Goal: Task Accomplishment & Management: Use online tool/utility

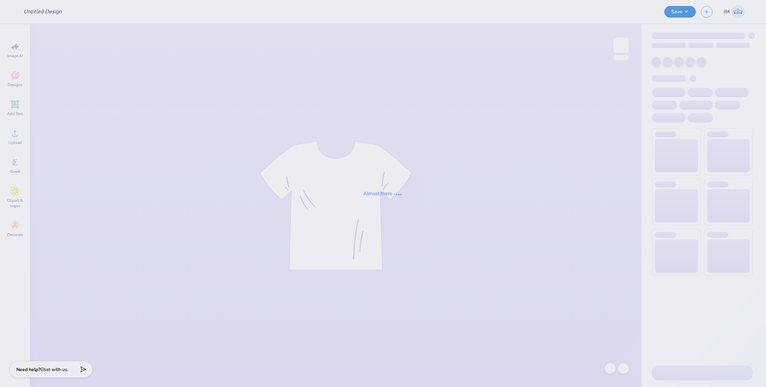
type input "Parents Weekend"
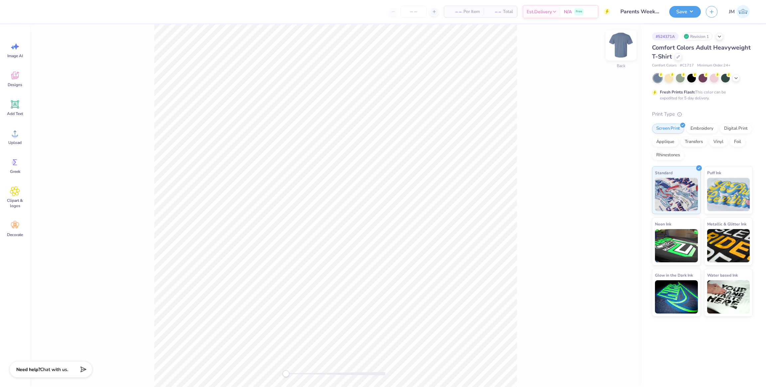
click at [615, 46] on img at bounding box center [621, 45] width 27 height 27
click at [9, 82] on span "Designs" at bounding box center [15, 84] width 15 height 5
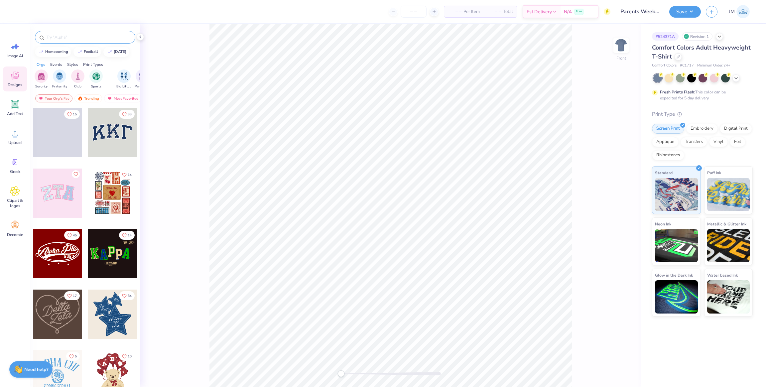
click at [73, 36] on input "text" at bounding box center [88, 37] width 85 height 7
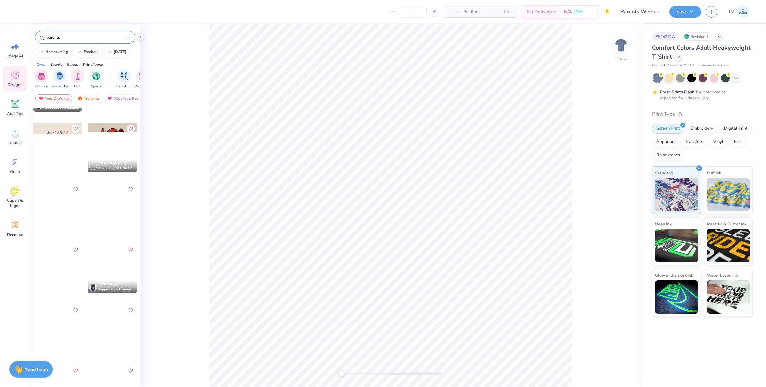
scroll to position [2046, 0]
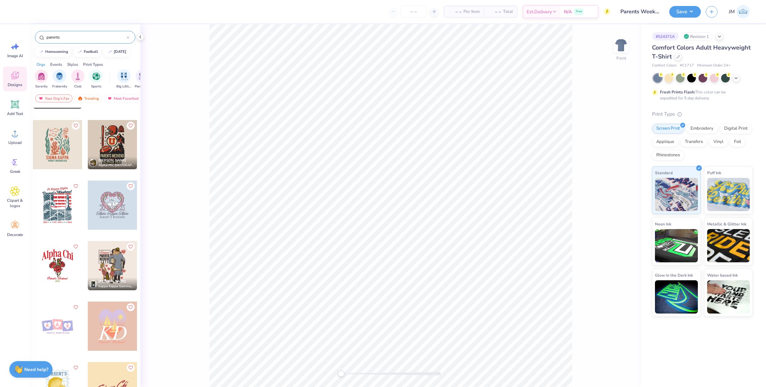
type input "parents"
click at [113, 260] on div at bounding box center [112, 265] width 49 height 49
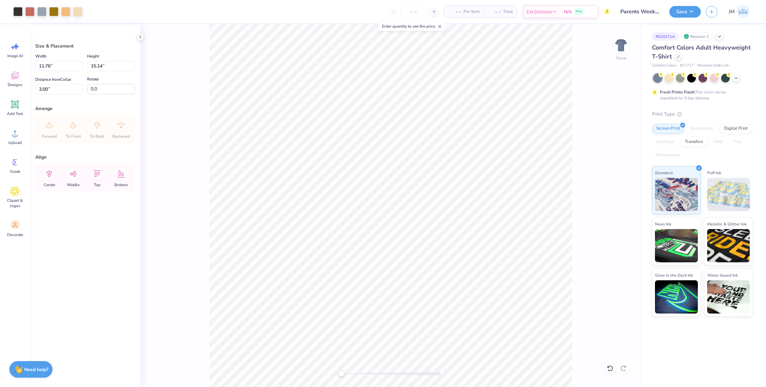
drag, startPoint x: 344, startPoint y: 372, endPoint x: 366, endPoint y: 375, distance: 21.8
click at [357, 373] on div at bounding box center [391, 373] width 100 height 3
click at [366, 375] on div at bounding box center [391, 373] width 100 height 3
click at [337, 371] on div "Front" at bounding box center [390, 205] width 501 height 363
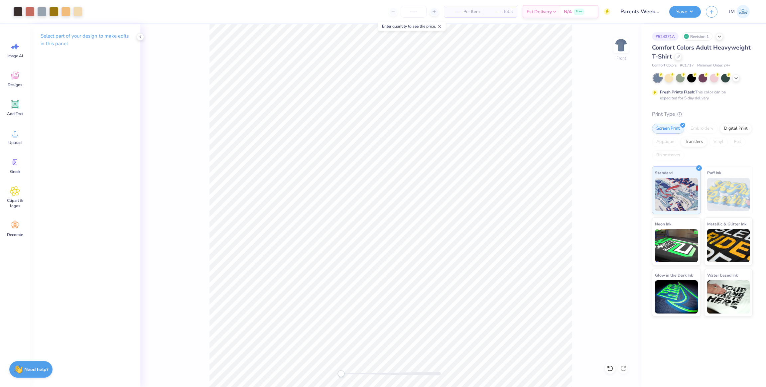
click at [366, 371] on div at bounding box center [391, 374] width 100 height 7
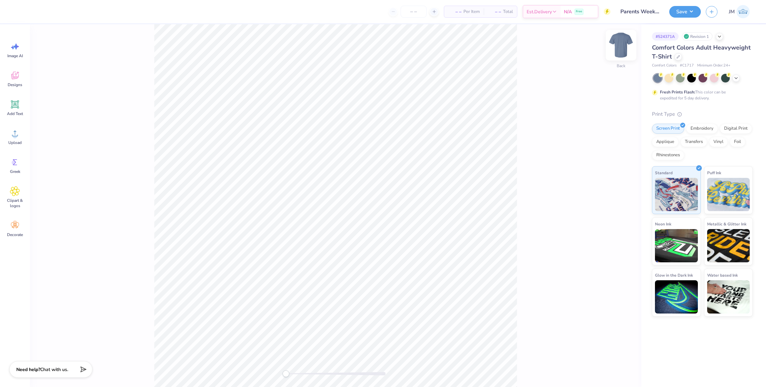
click at [625, 43] on img at bounding box center [621, 45] width 27 height 27
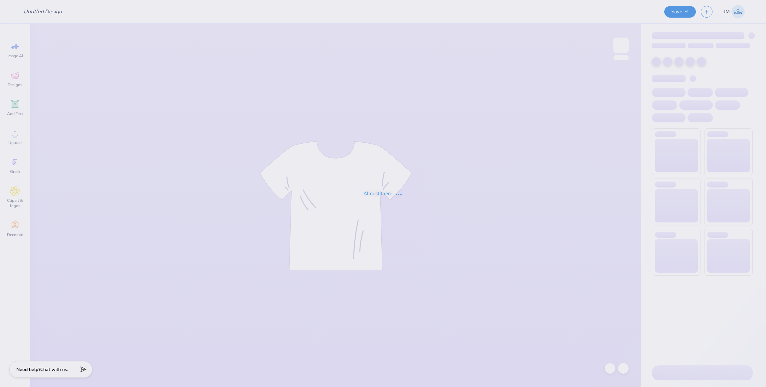
type input "Parents Weekend"
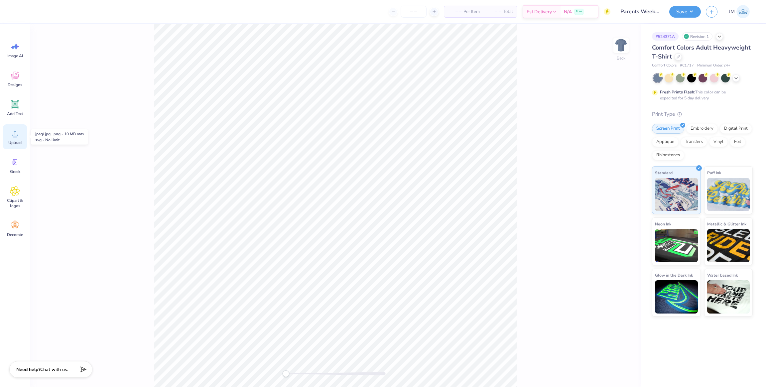
click at [19, 145] on div "Upload" at bounding box center [15, 136] width 24 height 25
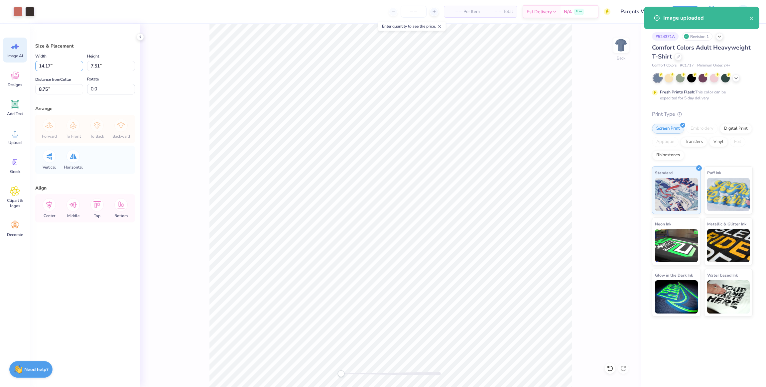
drag, startPoint x: 42, startPoint y: 64, endPoint x: 5, endPoint y: 61, distance: 36.7
click at [5, 61] on div "Art colors – – Per Item – – Total Est. Delivery N/A Free Design Title Parents W…" at bounding box center [383, 193] width 766 height 387
type input "3"
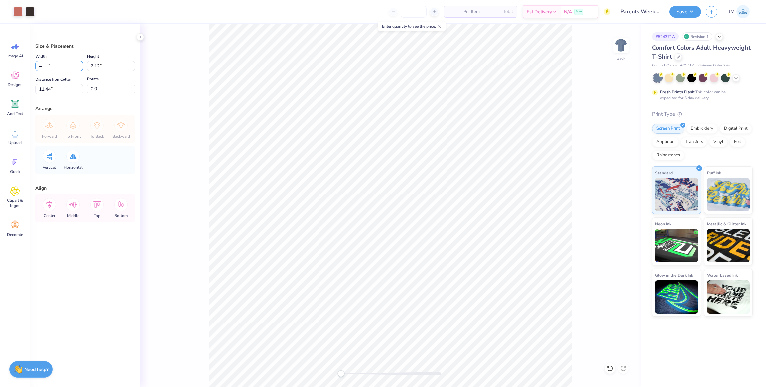
type input "4.00"
type input "2.12"
type input "11.44"
drag, startPoint x: 59, startPoint y: 88, endPoint x: 49, endPoint y: 88, distance: 10.0
click at [34, 87] on div "Size & Placement Width 4.00 4.00 " Height 2.12 2.12 " Distance from Collar 11.4…" at bounding box center [85, 205] width 110 height 363
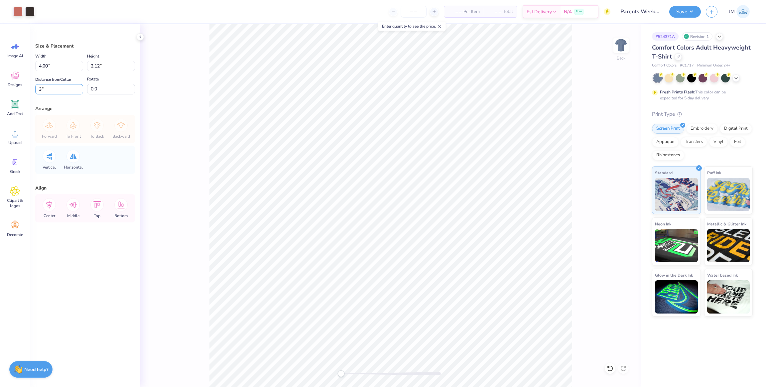
type input "3"
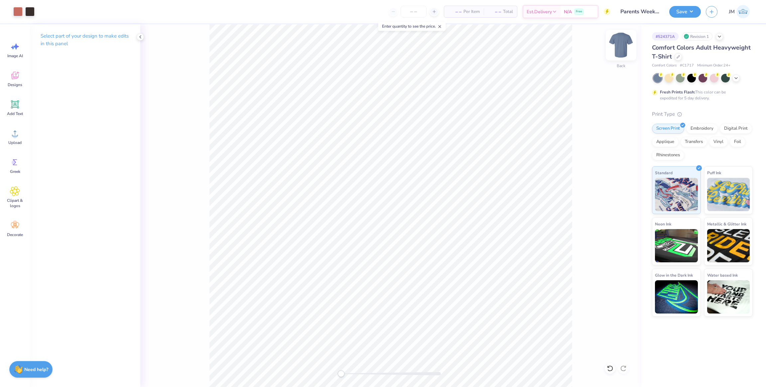
click at [617, 46] on img at bounding box center [621, 45] width 27 height 27
click at [18, 140] on span "Upload" at bounding box center [14, 142] width 13 height 5
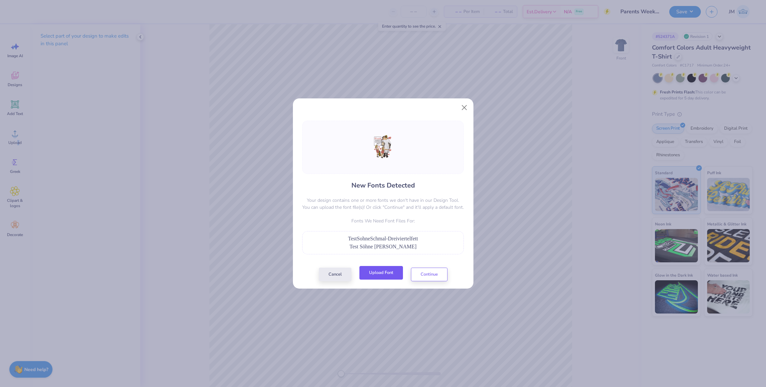
click at [388, 272] on button "Upload Font" at bounding box center [382, 273] width 44 height 14
click at [401, 273] on button "Upload Font" at bounding box center [382, 273] width 44 height 14
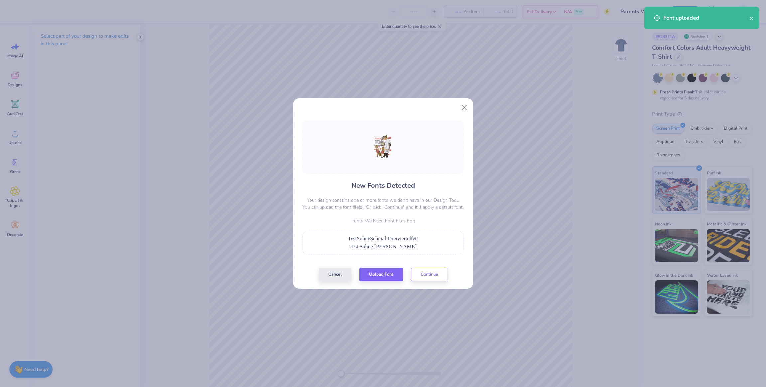
click at [394, 282] on div "New Fonts Detected Your design contains one or more fonts we don't have in our …" at bounding box center [383, 201] width 181 height 176
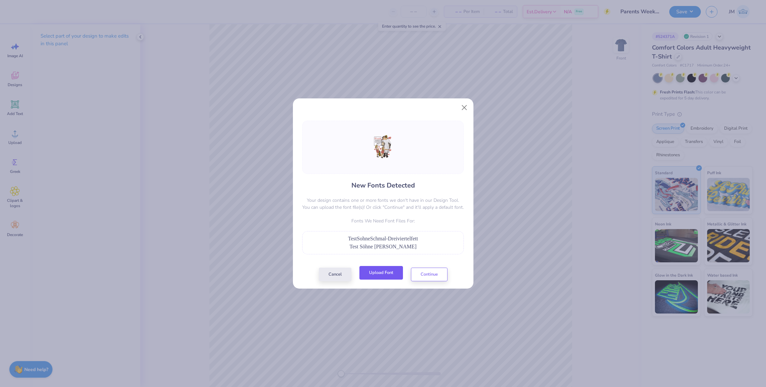
click at [393, 278] on button "Upload Font" at bounding box center [382, 273] width 44 height 14
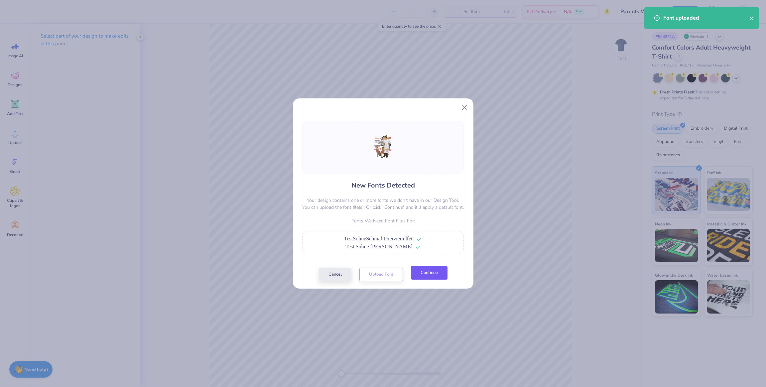
click at [439, 274] on button "Continue" at bounding box center [429, 273] width 37 height 14
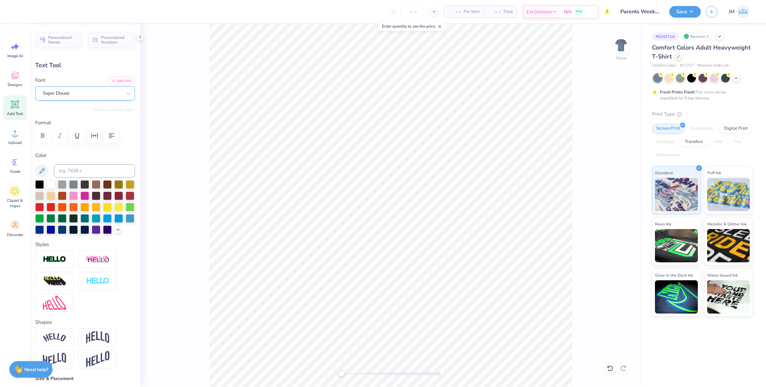
click at [85, 95] on div "Super Dream" at bounding box center [82, 93] width 80 height 10
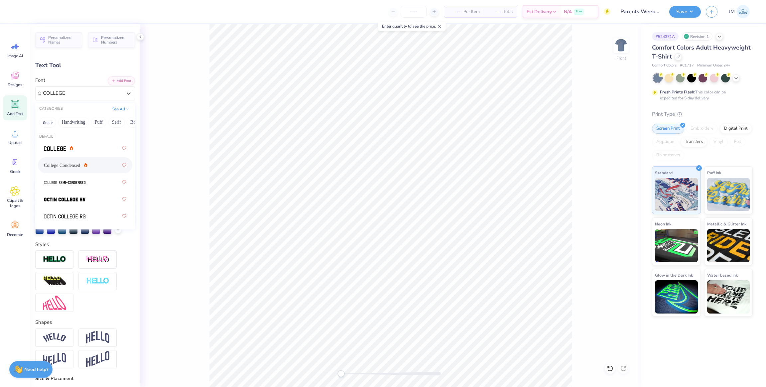
click at [79, 161] on div "College Condensed" at bounding box center [85, 165] width 82 height 12
type input "COLLEGE"
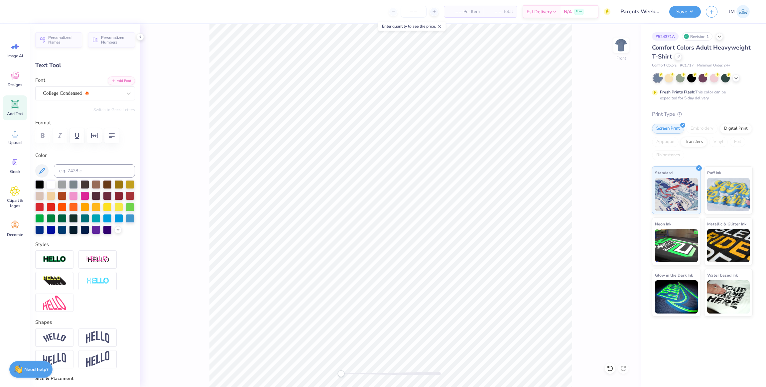
type input "5.66"
type input "0.96"
type input "9.69"
click at [73, 93] on div "Super Dream" at bounding box center [82, 93] width 80 height 10
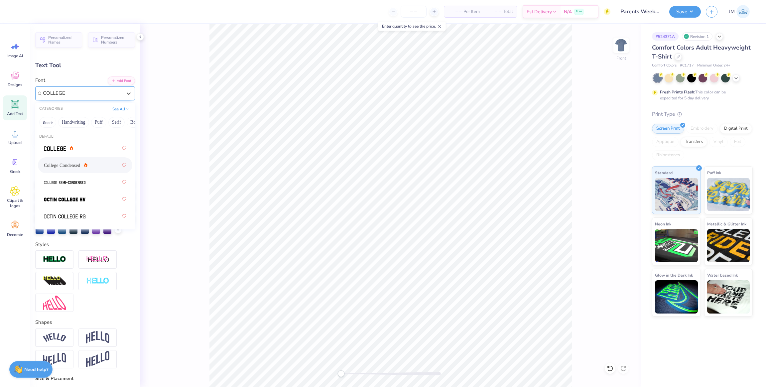
click at [76, 166] on div "College Condensed" at bounding box center [66, 165] width 44 height 7
type input "COLLEGE"
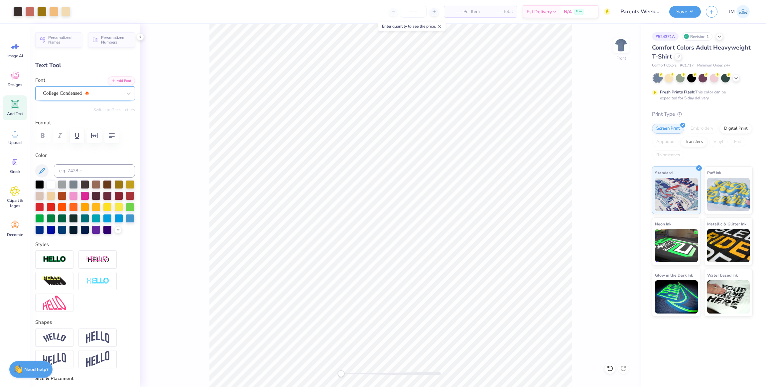
type input "4.06"
type input "0.87"
type input "8.74"
type input "4.06"
type input "8.64"
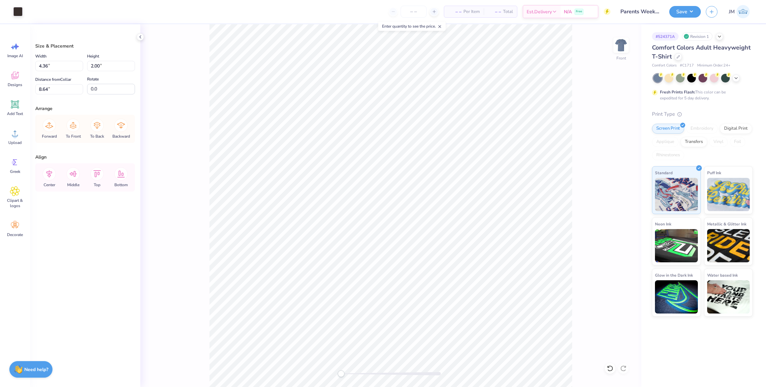
type input "8.47"
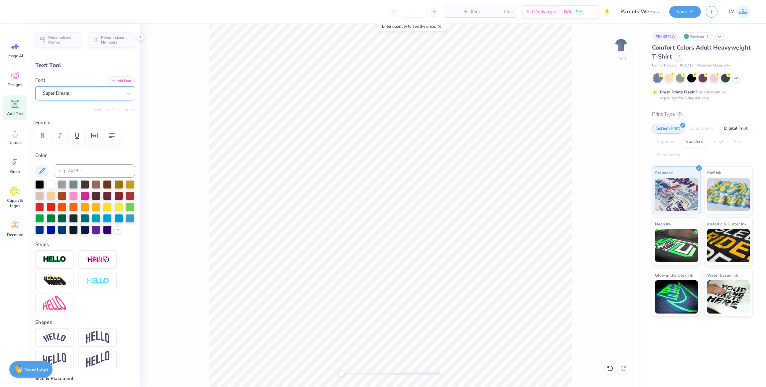
click at [73, 92] on div "Super Dream" at bounding box center [82, 93] width 80 height 10
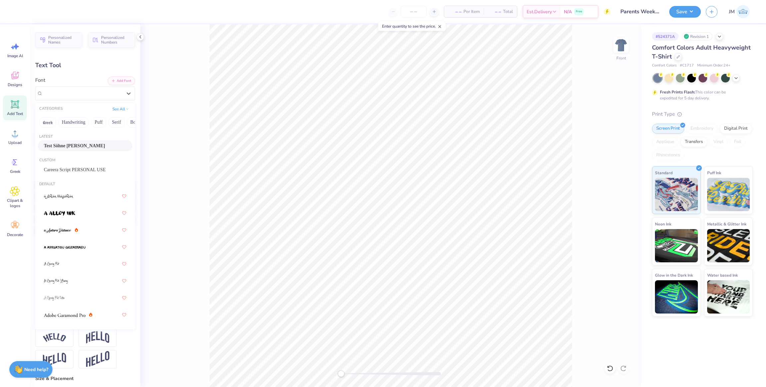
click at [77, 147] on div "Test Söhne Schmal" at bounding box center [85, 145] width 82 height 7
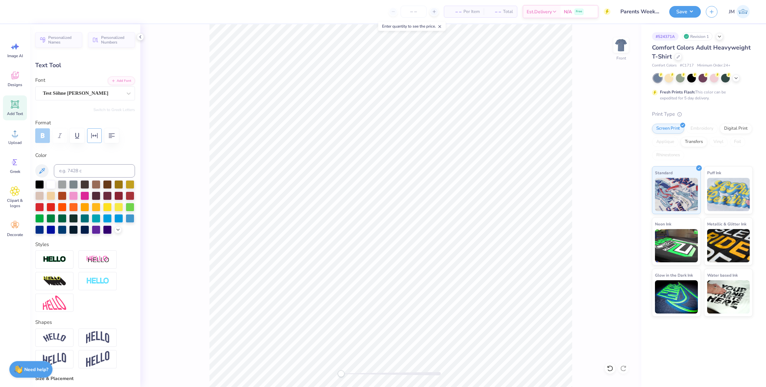
click at [91, 136] on icon "button" at bounding box center [94, 135] width 6 height 5
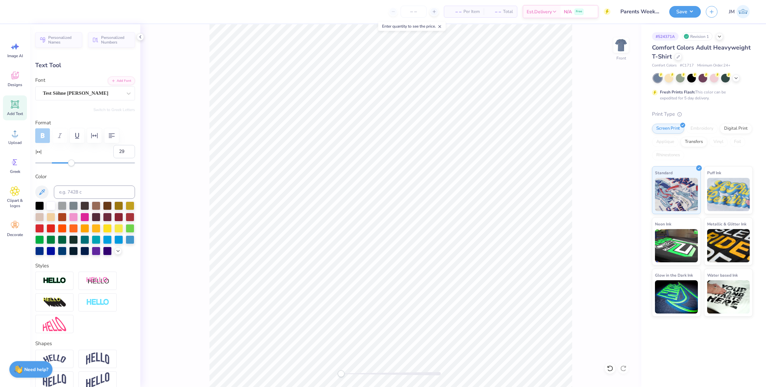
type input "30"
drag, startPoint x: 51, startPoint y: 163, endPoint x: 74, endPoint y: 164, distance: 23.0
click at [74, 164] on div "Accessibility label" at bounding box center [74, 163] width 7 height 7
drag, startPoint x: 343, startPoint y: 375, endPoint x: 351, endPoint y: 376, distance: 8.4
click at [351, 376] on div at bounding box center [391, 374] width 100 height 7
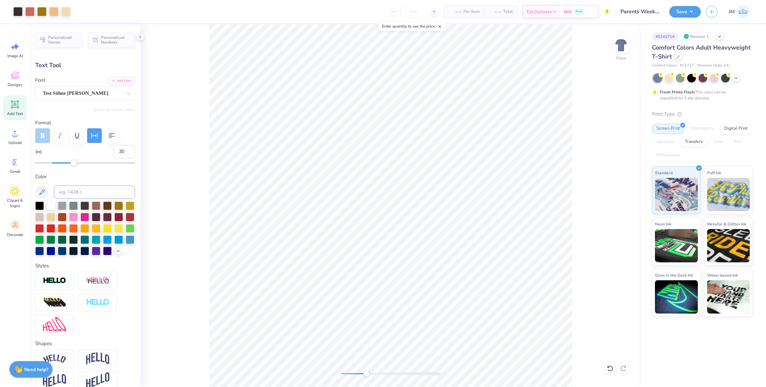
drag, startPoint x: 353, startPoint y: 375, endPoint x: 367, endPoint y: 374, distance: 13.7
click at [367, 374] on div "Accessibility label" at bounding box center [366, 374] width 7 height 7
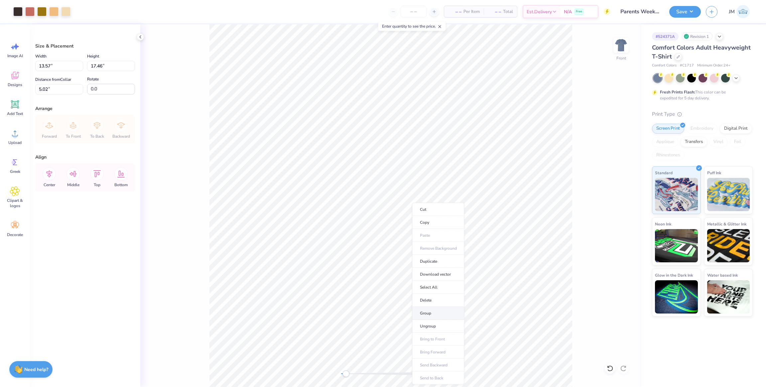
click at [435, 315] on li "Group" at bounding box center [438, 313] width 52 height 13
click at [319, 372] on div "Front" at bounding box center [390, 205] width 501 height 363
click at [58, 64] on input "13.57" at bounding box center [59, 66] width 48 height 10
drag, startPoint x: 60, startPoint y: 64, endPoint x: 7, endPoint y: 64, distance: 52.6
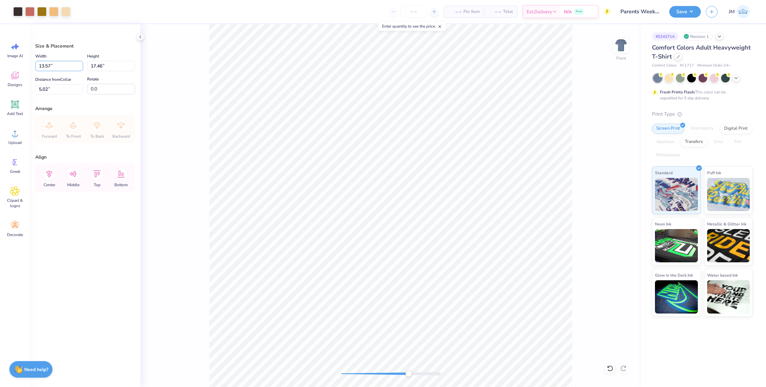
click at [7, 64] on div "Art colors – – Per Item – – Total Est. Delivery N/A Free Design Title Parents W…" at bounding box center [383, 193] width 766 height 387
type input "12"
drag, startPoint x: 57, startPoint y: 89, endPoint x: 5, endPoint y: 89, distance: 52.2
click at [5, 89] on div "Art colors – – Per Item – – Total Est. Delivery N/A Free Design Title Parents W…" at bounding box center [383, 193] width 766 height 387
type input "3"
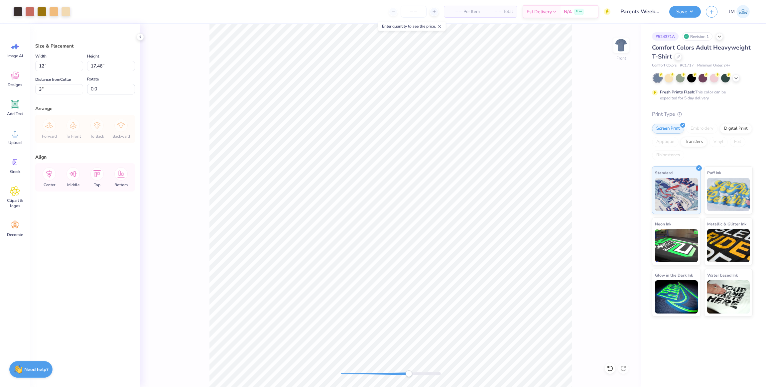
drag, startPoint x: 408, startPoint y: 375, endPoint x: 354, endPoint y: 376, distance: 53.9
click at [405, 376] on div "Accessibility label" at bounding box center [408, 374] width 7 height 7
click at [348, 376] on div at bounding box center [391, 374] width 100 height 7
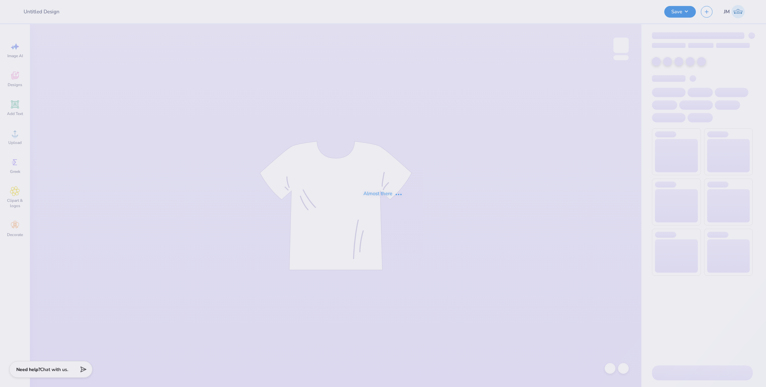
type input "Parents Weekend"
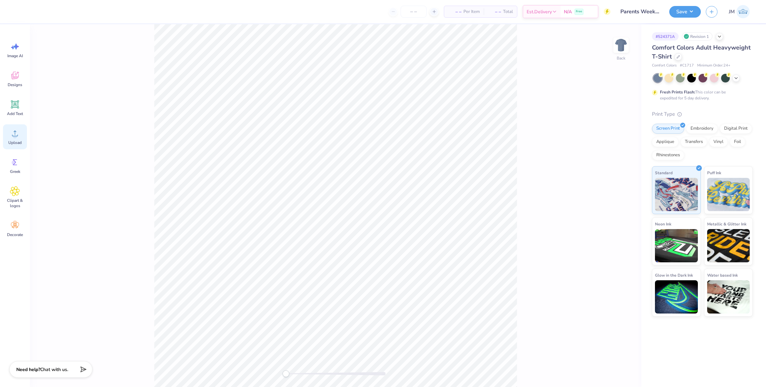
click at [7, 140] on div "Upload" at bounding box center [15, 136] width 24 height 25
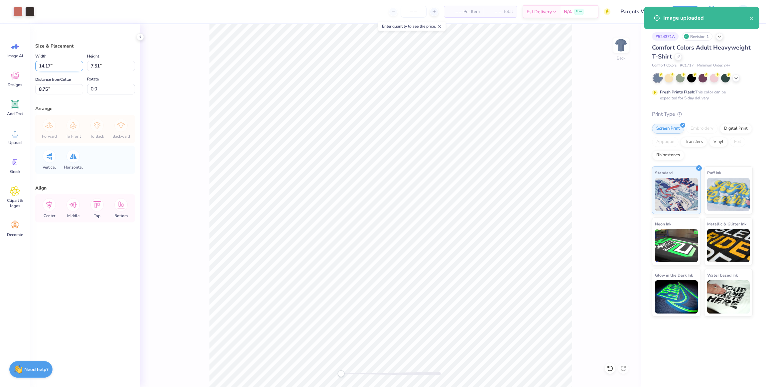
drag, startPoint x: 47, startPoint y: 66, endPoint x: 70, endPoint y: 66, distance: 23.6
click at [25, 65] on div "Art colors – – Per Item – – Total Est. Delivery N/A Free Design Title Parents W…" at bounding box center [383, 193] width 766 height 387
type input "4.00"
type input "2.12"
click at [45, 87] on input "11.44" at bounding box center [59, 89] width 48 height 10
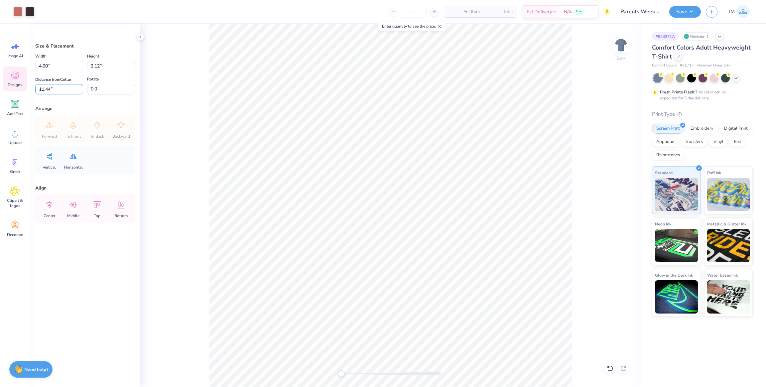
drag, startPoint x: 56, startPoint y: 89, endPoint x: 23, endPoint y: 91, distance: 33.0
click at [23, 91] on div "Art colors – – Per Item – – Total Est. Delivery N/A Free Design Title Parents W…" at bounding box center [383, 193] width 766 height 387
type input "3"
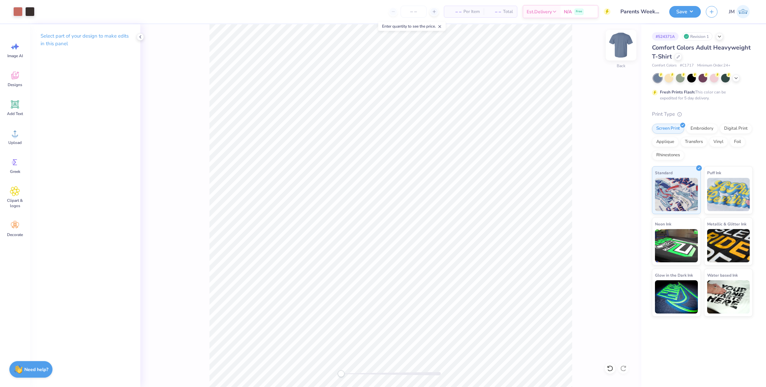
click at [622, 48] on img at bounding box center [621, 45] width 27 height 27
click at [15, 134] on icon at bounding box center [15, 134] width 6 height 6
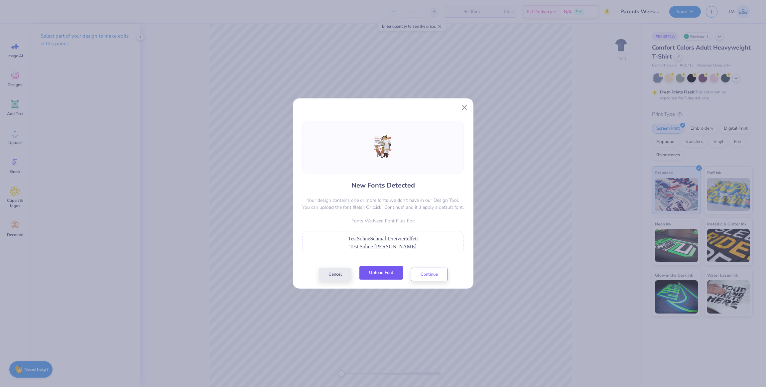
click at [386, 277] on button "Upload Font" at bounding box center [382, 273] width 44 height 14
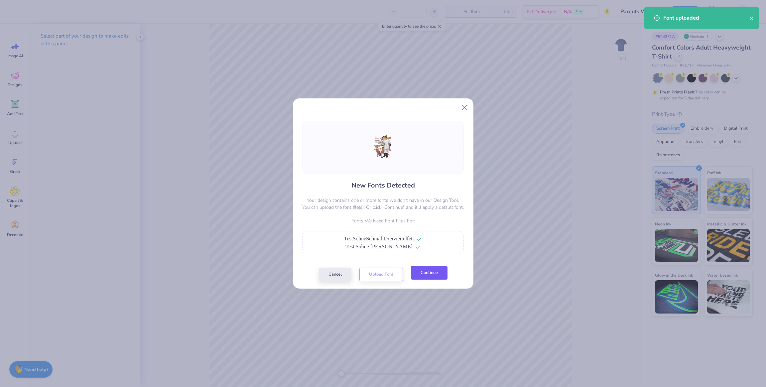
click at [437, 275] on button "Continue" at bounding box center [429, 273] width 37 height 14
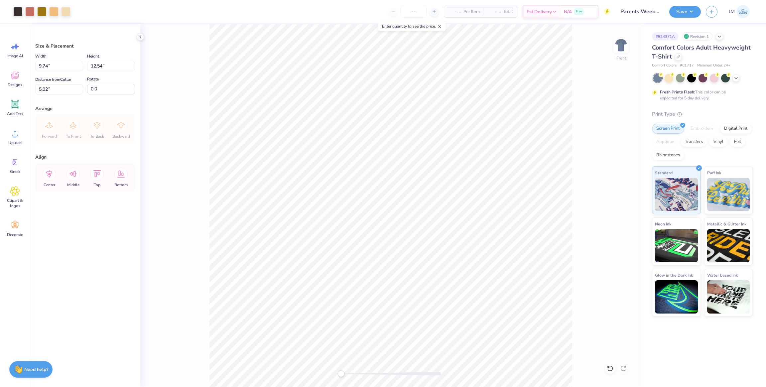
type input "9.74"
type input "12.54"
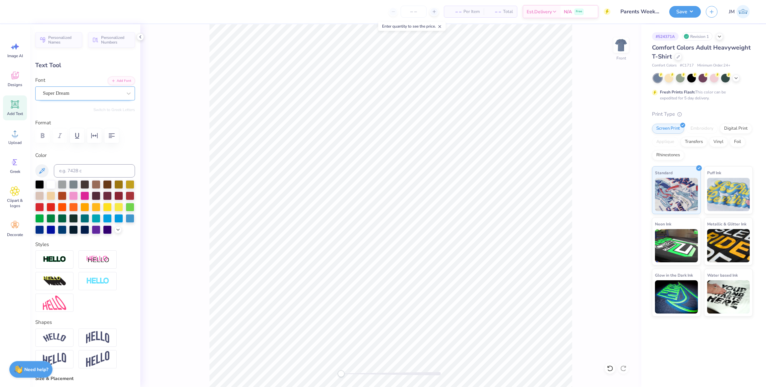
click at [77, 86] on div "Super Dream" at bounding box center [85, 93] width 100 height 14
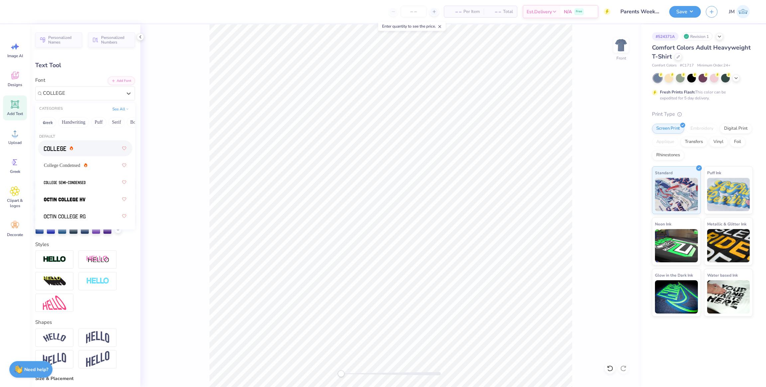
click at [59, 148] on img at bounding box center [55, 148] width 22 height 5
type input "COLLEGE"
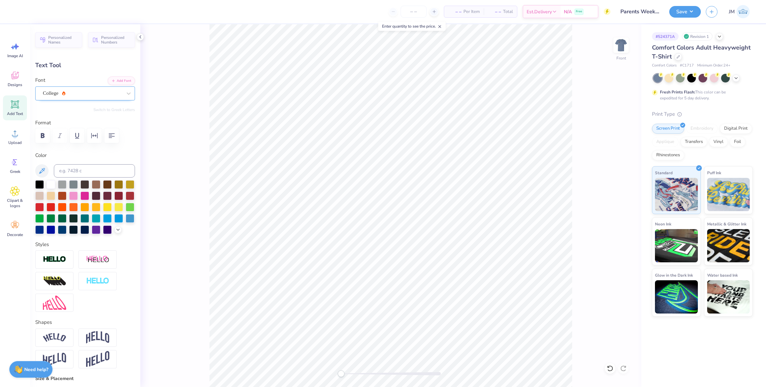
click at [75, 97] on div "College" at bounding box center [82, 93] width 80 height 10
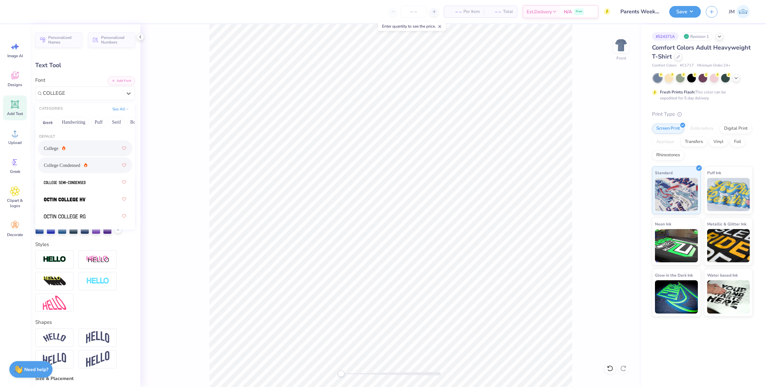
click at [83, 163] on div "College Condensed" at bounding box center [85, 165] width 82 height 12
type input "COLLEGE"
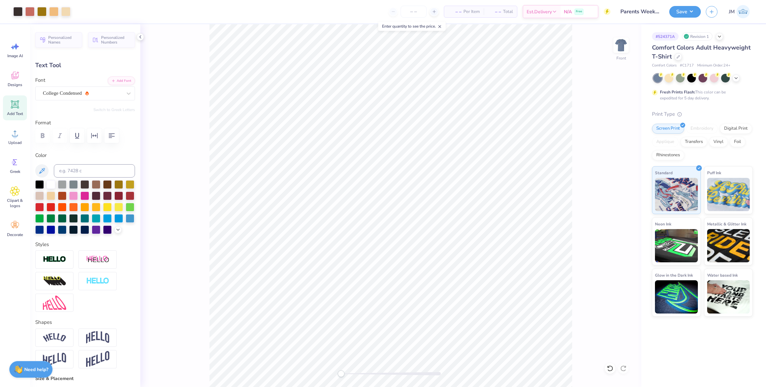
type input "4.06"
type input "0.69"
type input "8.37"
click at [73, 96] on div "Super Dream" at bounding box center [82, 93] width 80 height 10
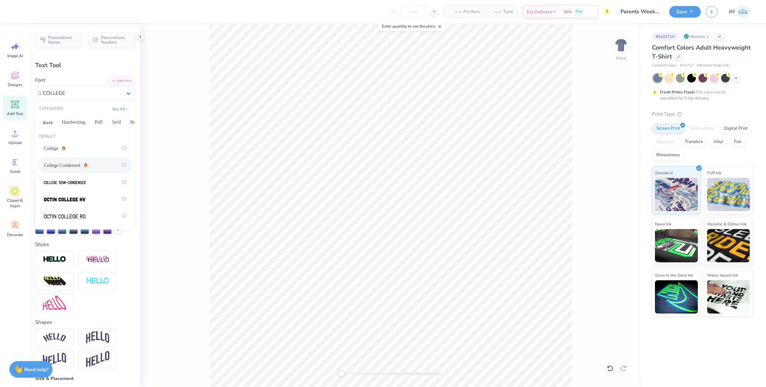
click at [75, 166] on div "College Condensed" at bounding box center [66, 165] width 44 height 7
type input "COLLEGE"
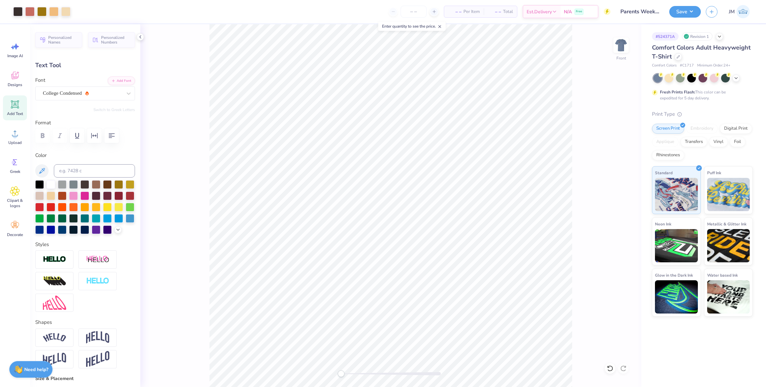
type input "2.91"
type input "0.63"
type input "7.69"
type input "3.13"
type input "8.46"
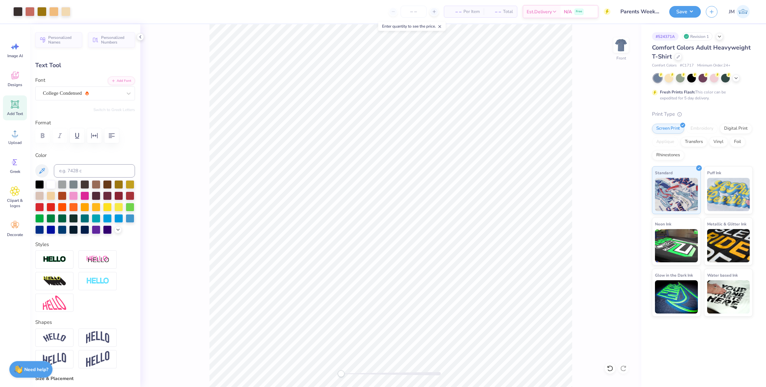
type input "2.91"
type input "7.56"
type input "2.62"
type input "0.82"
type input "9.30"
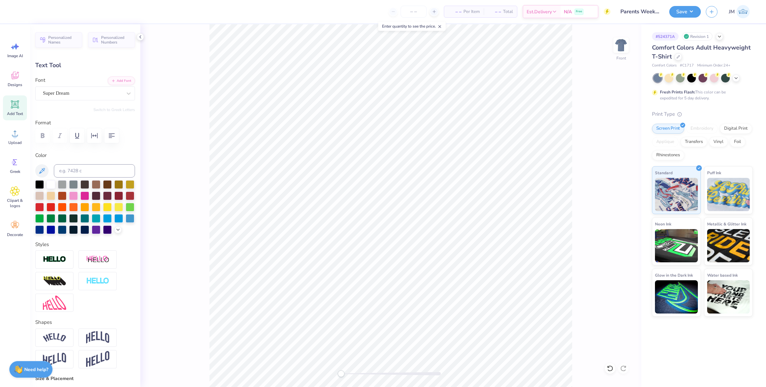
click at [78, 81] on div "Font Super Dream" at bounding box center [85, 89] width 100 height 24
drag, startPoint x: 79, startPoint y: 93, endPoint x: 81, endPoint y: 102, distance: 9.0
click at [79, 93] on div "Super Dream" at bounding box center [82, 93] width 80 height 10
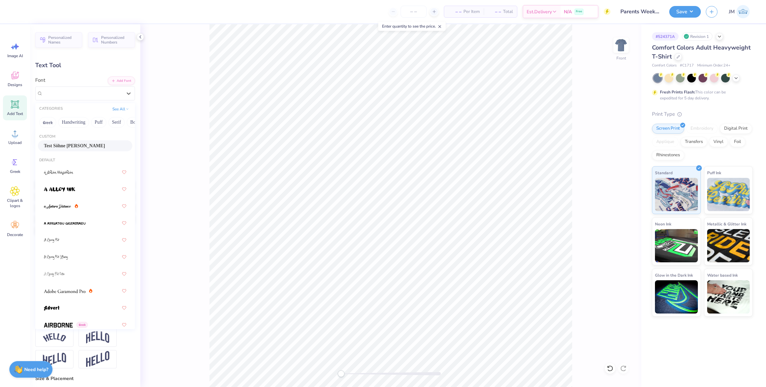
click at [72, 147] on div "Test Söhne Schmal" at bounding box center [85, 145] width 82 height 7
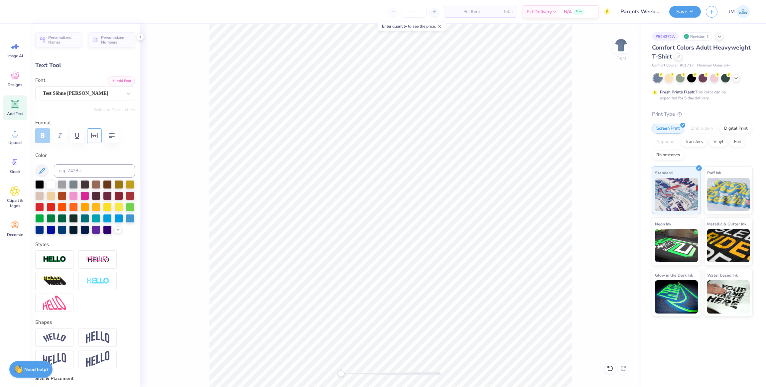
click at [94, 137] on icon "button" at bounding box center [94, 136] width 8 height 8
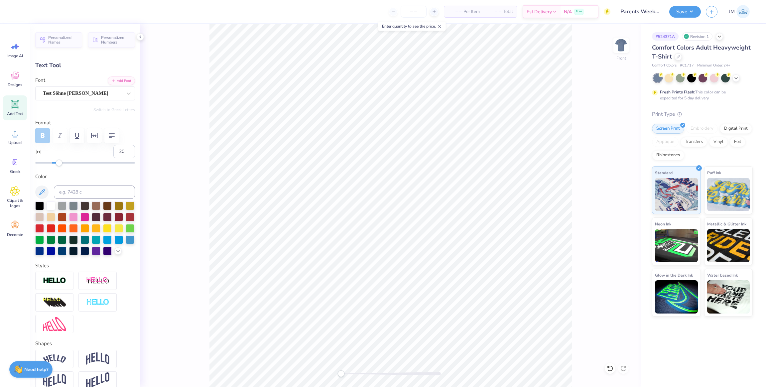
type input "21"
drag, startPoint x: 59, startPoint y: 161, endPoint x: 67, endPoint y: 161, distance: 7.7
click at [67, 161] on div "Accessibility label" at bounding box center [67, 163] width 7 height 7
type input "2.18"
type input "0.81"
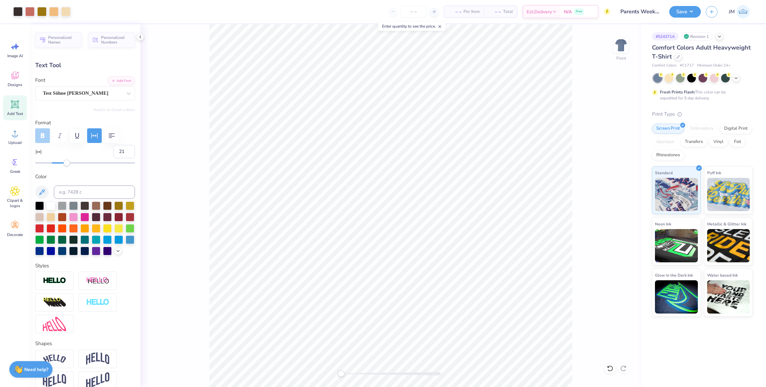
type input "9.28"
type input "3.13"
type input "0.63"
type input "8.39"
type input "0"
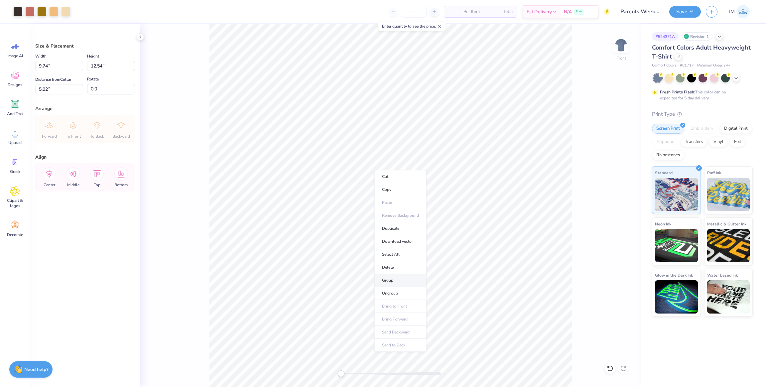
click at [403, 278] on li "Group" at bounding box center [401, 280] width 52 height 13
drag, startPoint x: 44, startPoint y: 66, endPoint x: 94, endPoint y: 72, distance: 51.0
click at [22, 64] on div "Art colors – – Per Item – – Total Est. Delivery N/A Free Design Title Parents W…" at bounding box center [383, 193] width 766 height 387
type input "12.00"
type input "15.45"
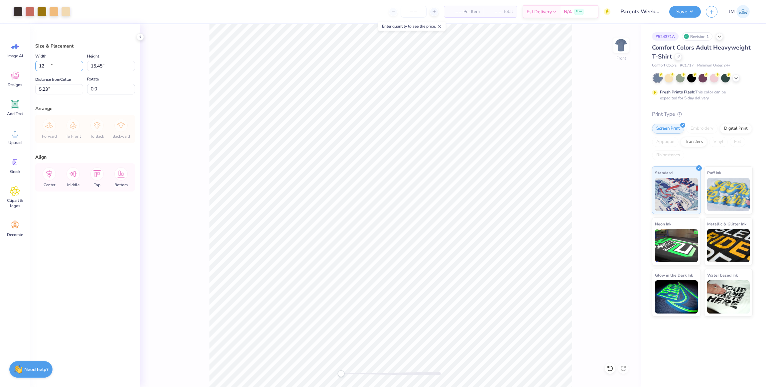
type input "5.23"
click at [108, 68] on input "15.45" at bounding box center [111, 66] width 48 height 10
drag, startPoint x: 96, startPoint y: 64, endPoint x: 72, endPoint y: 64, distance: 24.3
click at [72, 64] on div "Width 12.00 12.00 " Height 15.45 15.45 "" at bounding box center [85, 61] width 100 height 19
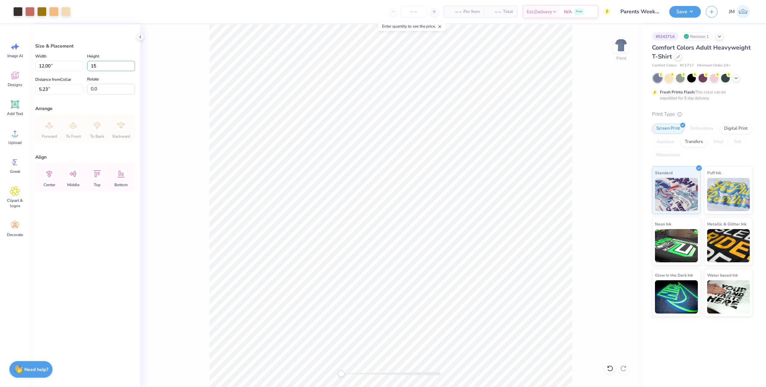
type input "15"
type input "11.65"
type input "15.00"
drag, startPoint x: 42, startPoint y: 89, endPoint x: 89, endPoint y: 99, distance: 48.4
click at [23, 86] on div "Art colors – – Per Item – – Total Est. Delivery N/A Free Design Title Parents W…" at bounding box center [383, 193] width 766 height 387
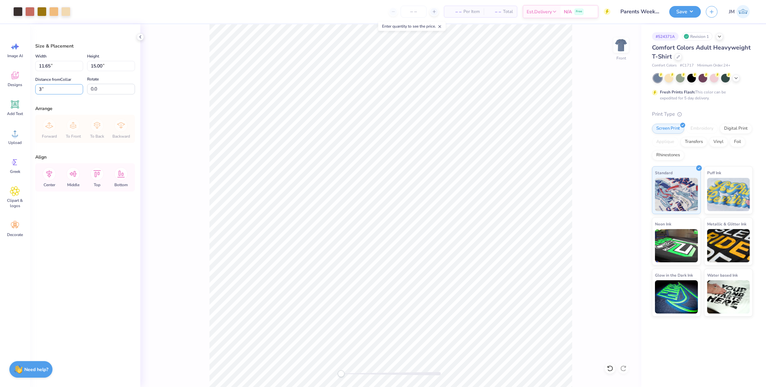
type input "3"
click at [687, 13] on button "Save" at bounding box center [686, 11] width 32 height 12
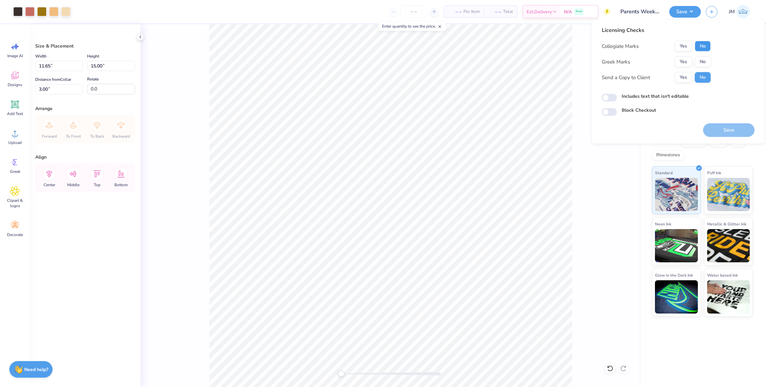
click at [699, 43] on button "No" at bounding box center [703, 46] width 16 height 11
click at [688, 54] on div "Collegiate Marks Yes No Greek Marks Yes No Send a Copy to Client Yes No" at bounding box center [656, 62] width 109 height 42
click at [686, 61] on button "Yes" at bounding box center [683, 62] width 17 height 11
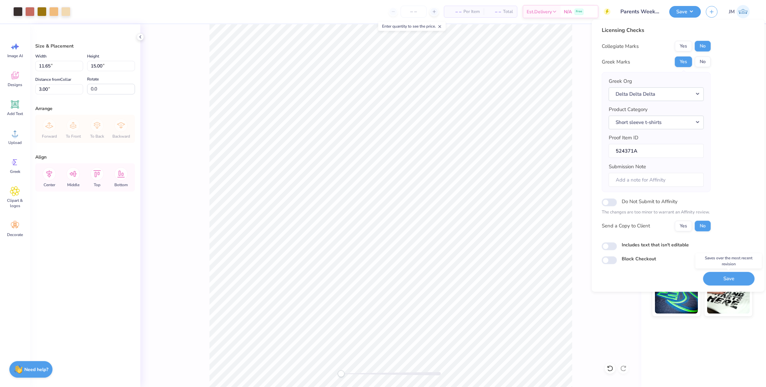
drag, startPoint x: 729, startPoint y: 280, endPoint x: 732, endPoint y: 275, distance: 5.1
click at [729, 280] on button "Save" at bounding box center [730, 279] width 52 height 14
